Goal: Transaction & Acquisition: Book appointment/travel/reservation

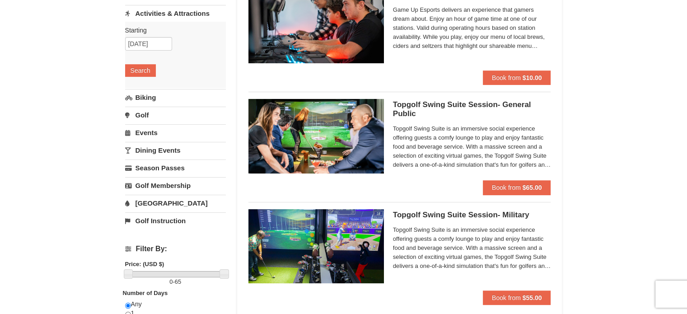
scroll to position [109, 0]
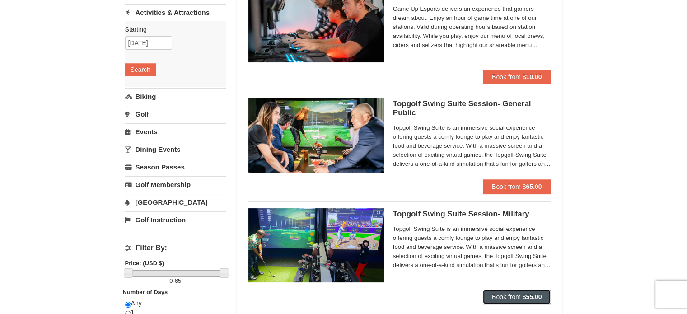
click at [505, 294] on span "Book from" at bounding box center [506, 296] width 29 height 7
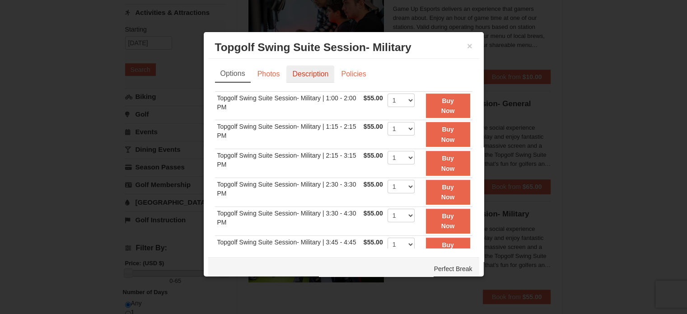
click at [313, 74] on link "Description" at bounding box center [310, 73] width 48 height 17
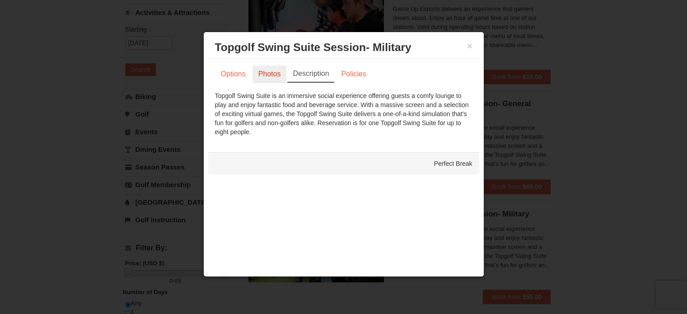
click at [260, 79] on link "Photos" at bounding box center [269, 73] width 34 height 17
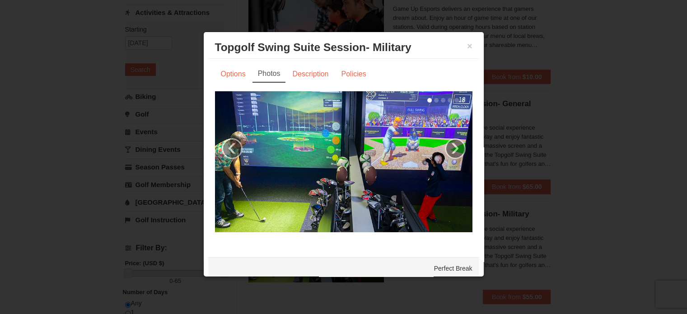
click at [465, 47] on div "× Topgolf Swing Suite Session- Military Perfect Break" at bounding box center [343, 48] width 271 height 22
click at [237, 79] on link "Options" at bounding box center [233, 73] width 37 height 17
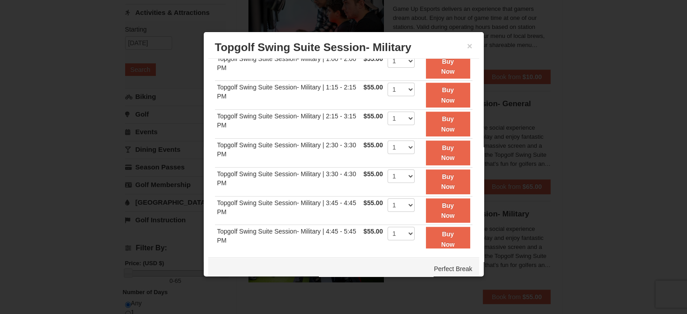
scroll to position [0, 0]
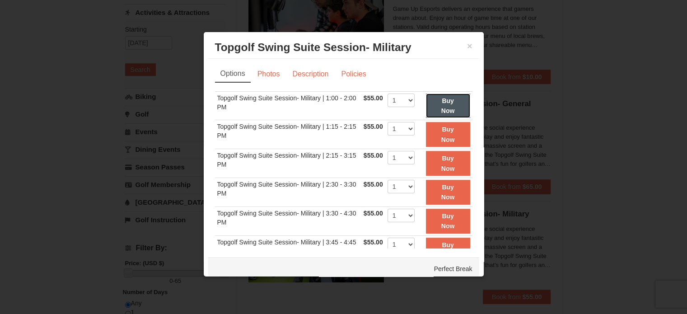
click at [441, 102] on strong "Buy Now" at bounding box center [448, 105] width 14 height 17
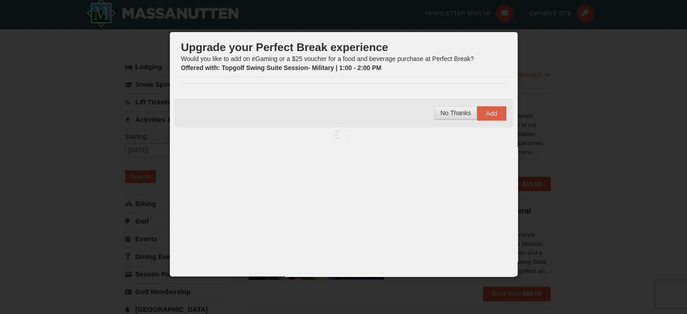
scroll to position [3, 0]
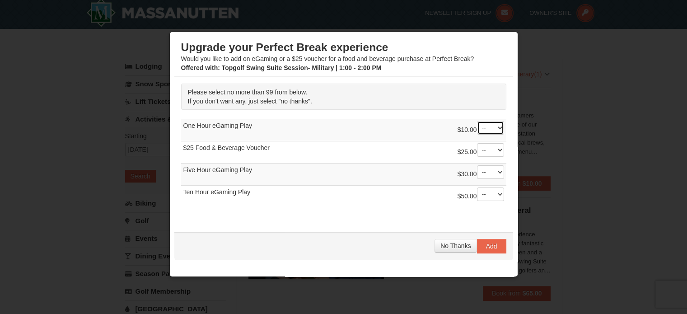
click at [492, 131] on select "-- 01 02 03 04 05 06 07 08" at bounding box center [490, 128] width 27 height 14
